Goal: Find contact information: Find contact information

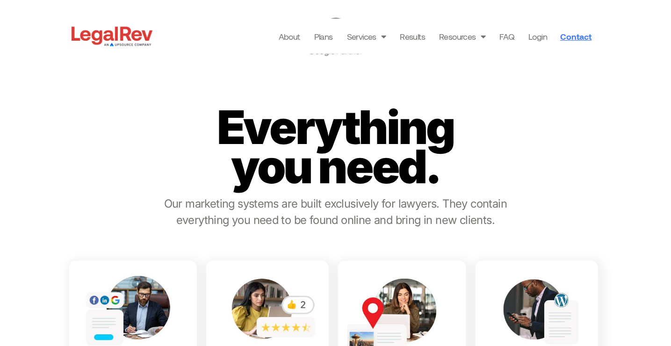
click at [582, 38] on span "Contact" at bounding box center [576, 36] width 31 height 8
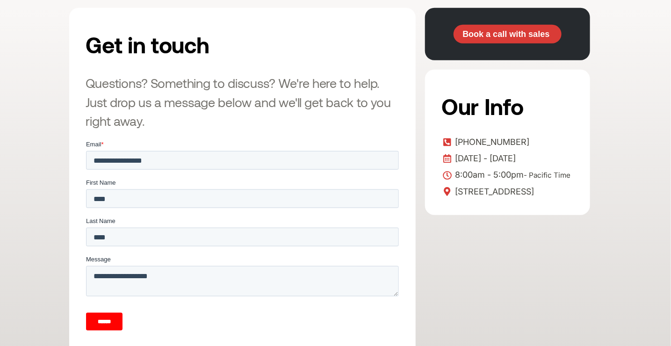
scroll to position [249, 0]
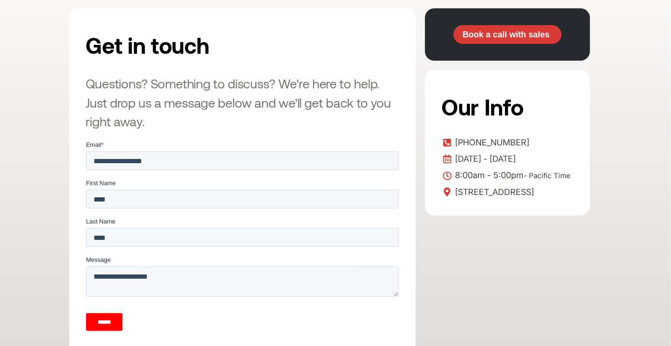
click at [117, 319] on input "******" at bounding box center [104, 322] width 36 height 18
